Goal: Information Seeking & Learning: Understand process/instructions

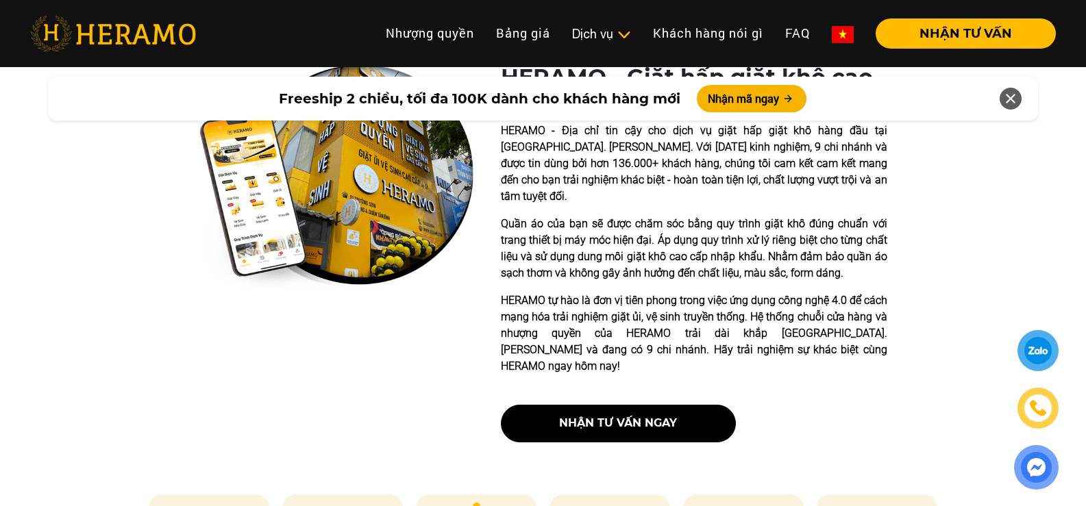
scroll to position [306, 0]
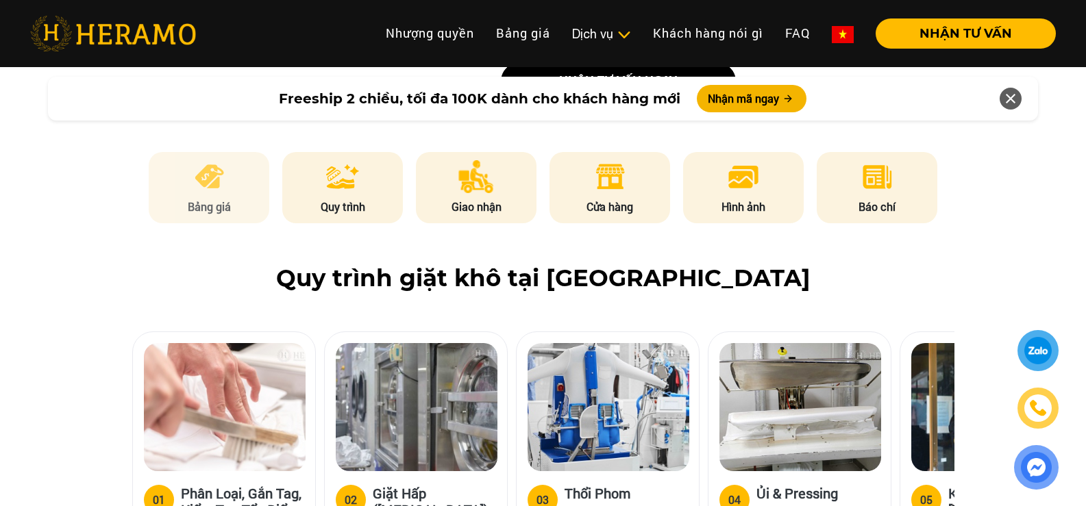
click at [228, 152] on li "Bảng giá" at bounding box center [209, 187] width 121 height 71
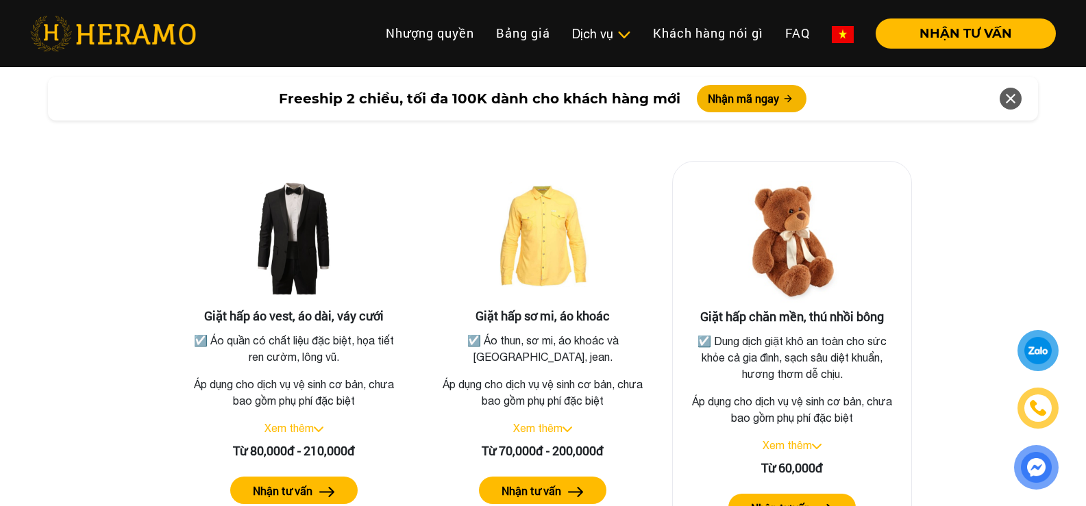
click at [794, 500] on label "Nhận tư vấn" at bounding box center [781, 508] width 60 height 16
click at [802, 437] on div "Xem thêm" at bounding box center [792, 445] width 216 height 16
click at [802, 439] on link "Xem thêm" at bounding box center [787, 445] width 49 height 12
